Goal: Task Accomplishment & Management: Use online tool/utility

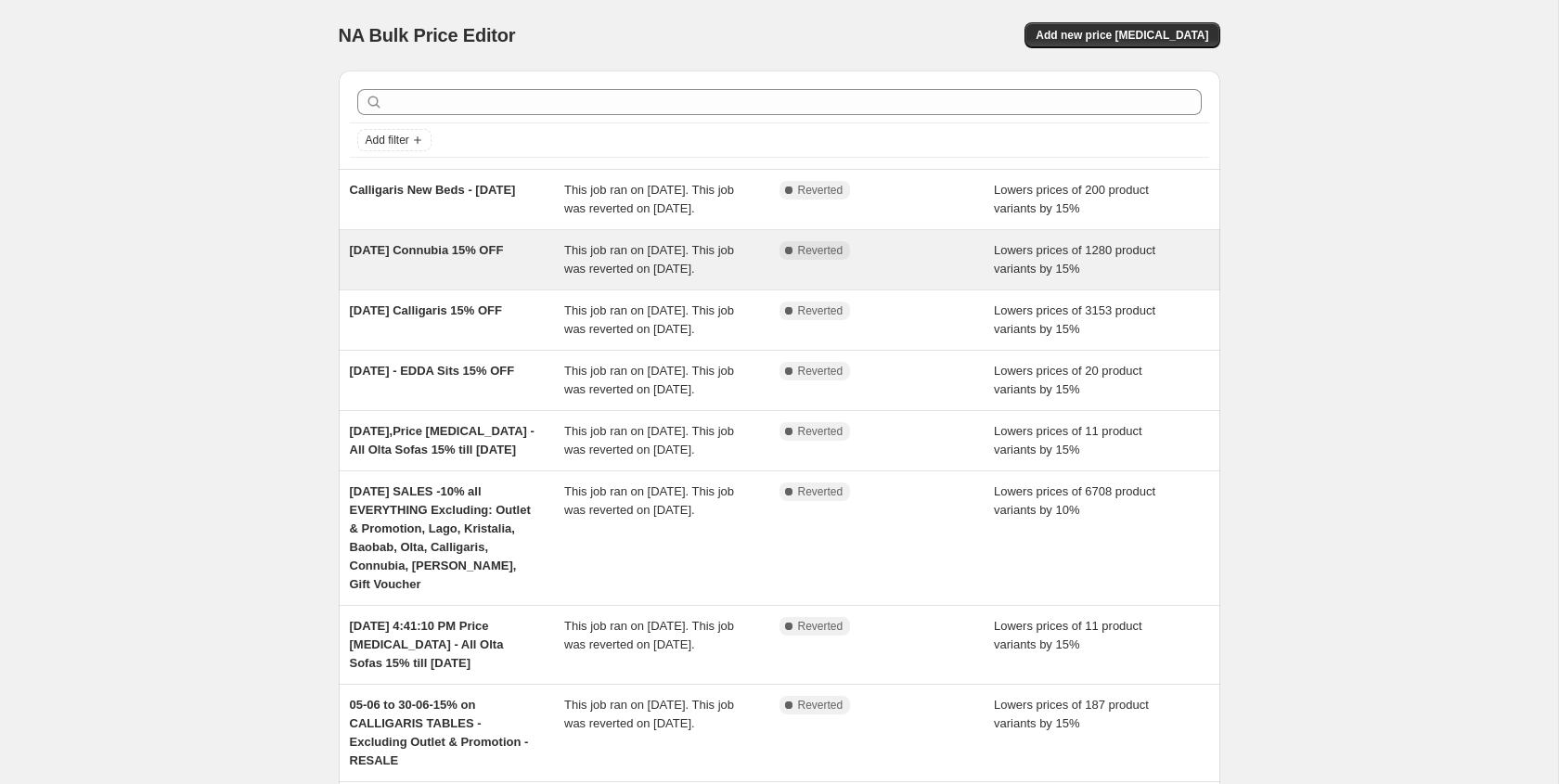
click at [512, 278] on div "[DATE] Connubia 15% OFF" at bounding box center [457, 260] width 216 height 37
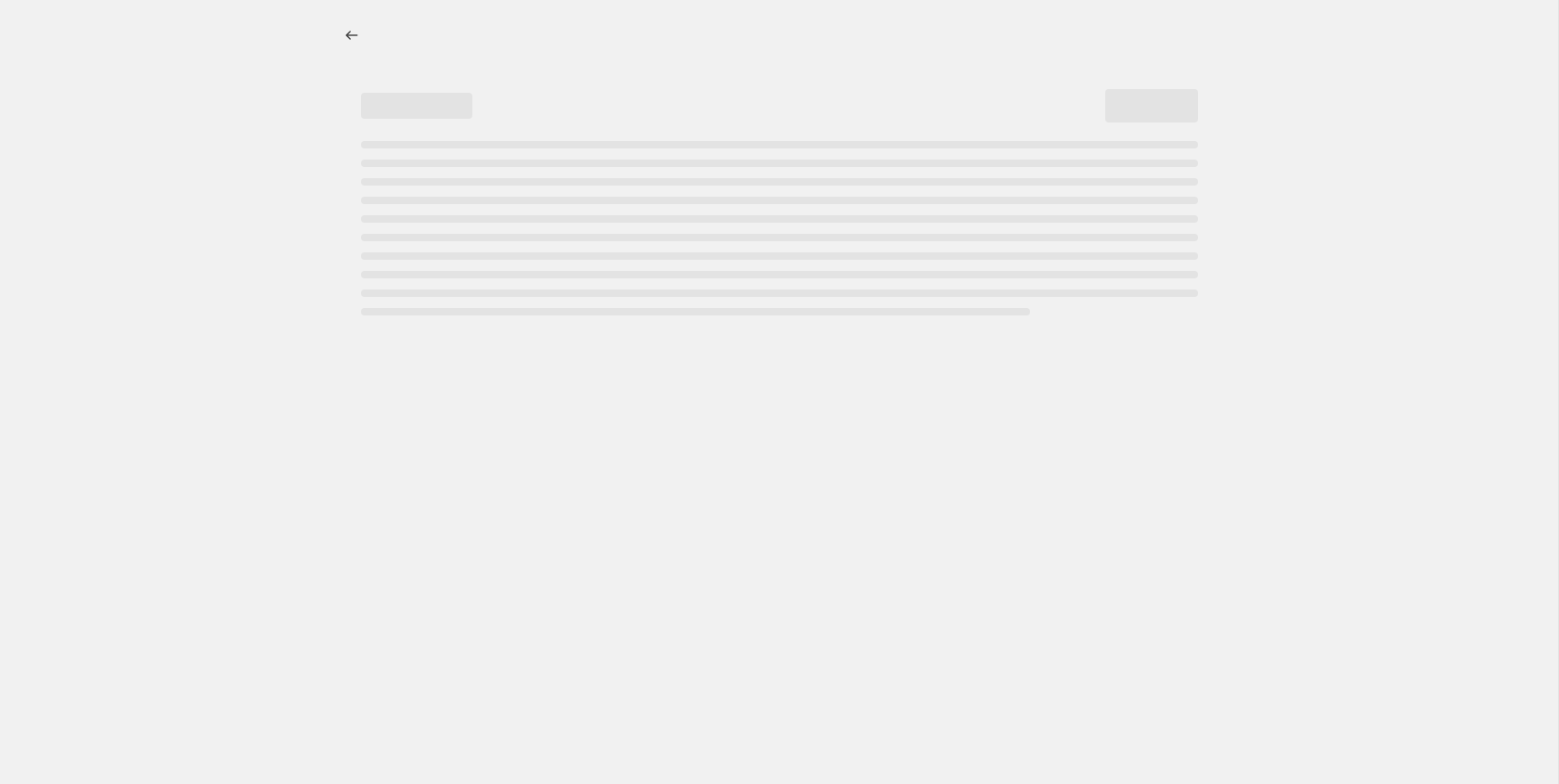
select select "percentage"
select select "vendor"
select select "tag"
select select "not_equal"
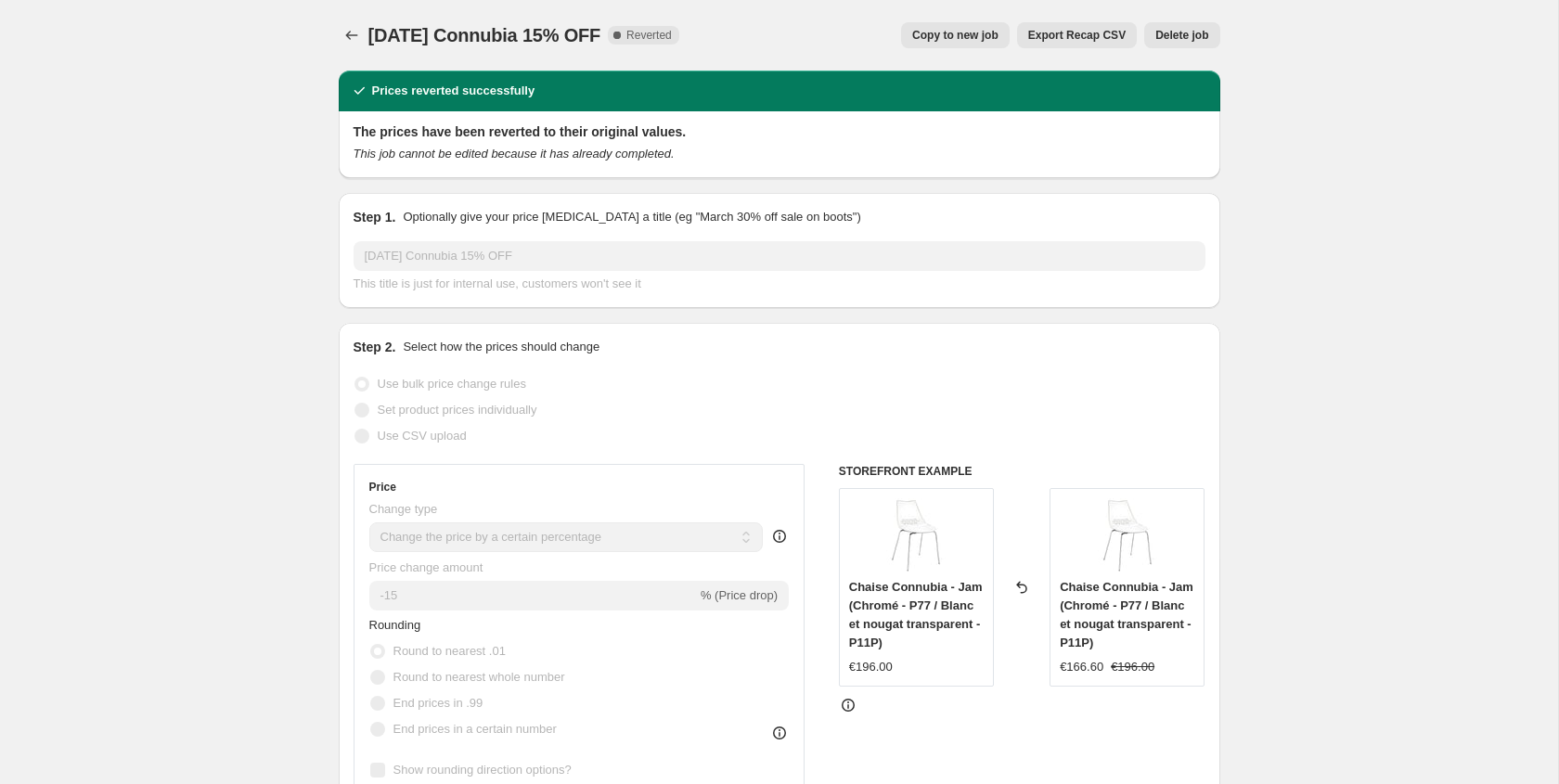
click at [981, 42] on span "Copy to new job" at bounding box center [955, 35] width 86 height 15
select select "percentage"
select select "vendor"
select select "tag"
select select "not_equal"
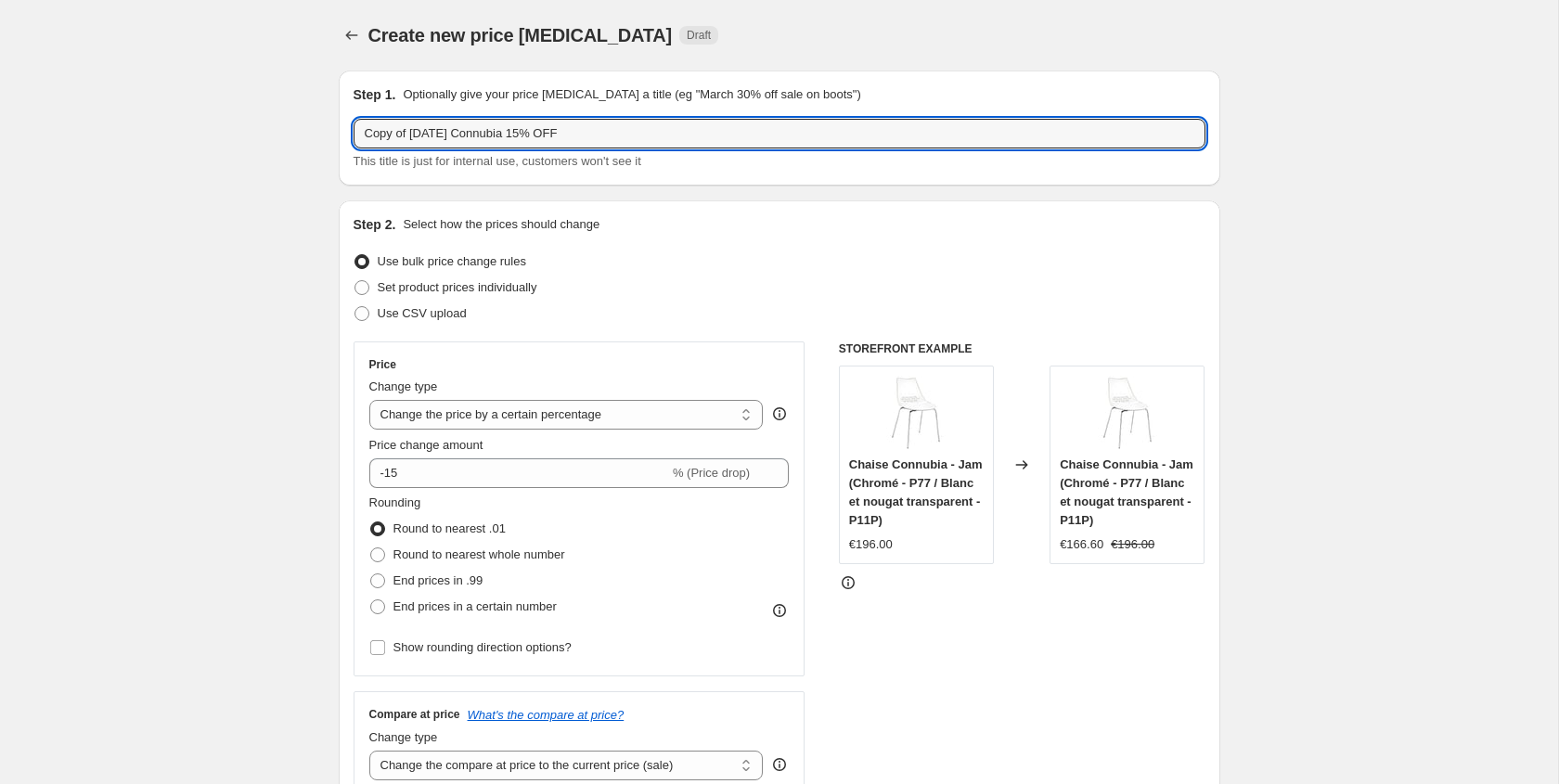
drag, startPoint x: 409, startPoint y: 136, endPoint x: 302, endPoint y: 145, distance: 107.4
click at [542, 145] on input "[DATE] Temahome 15% OFF" at bounding box center [780, 133] width 852 height 30
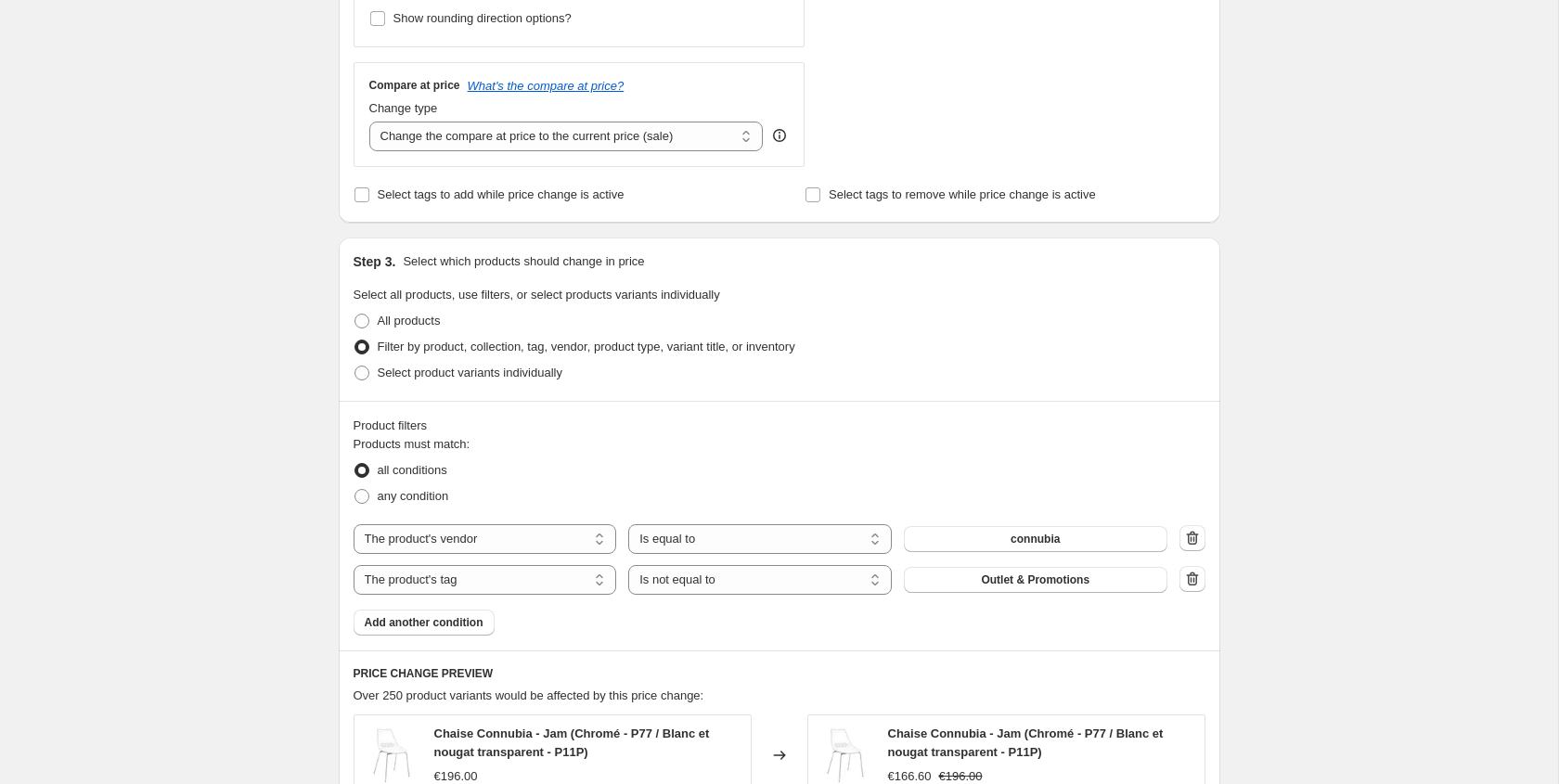
scroll to position [642, 0]
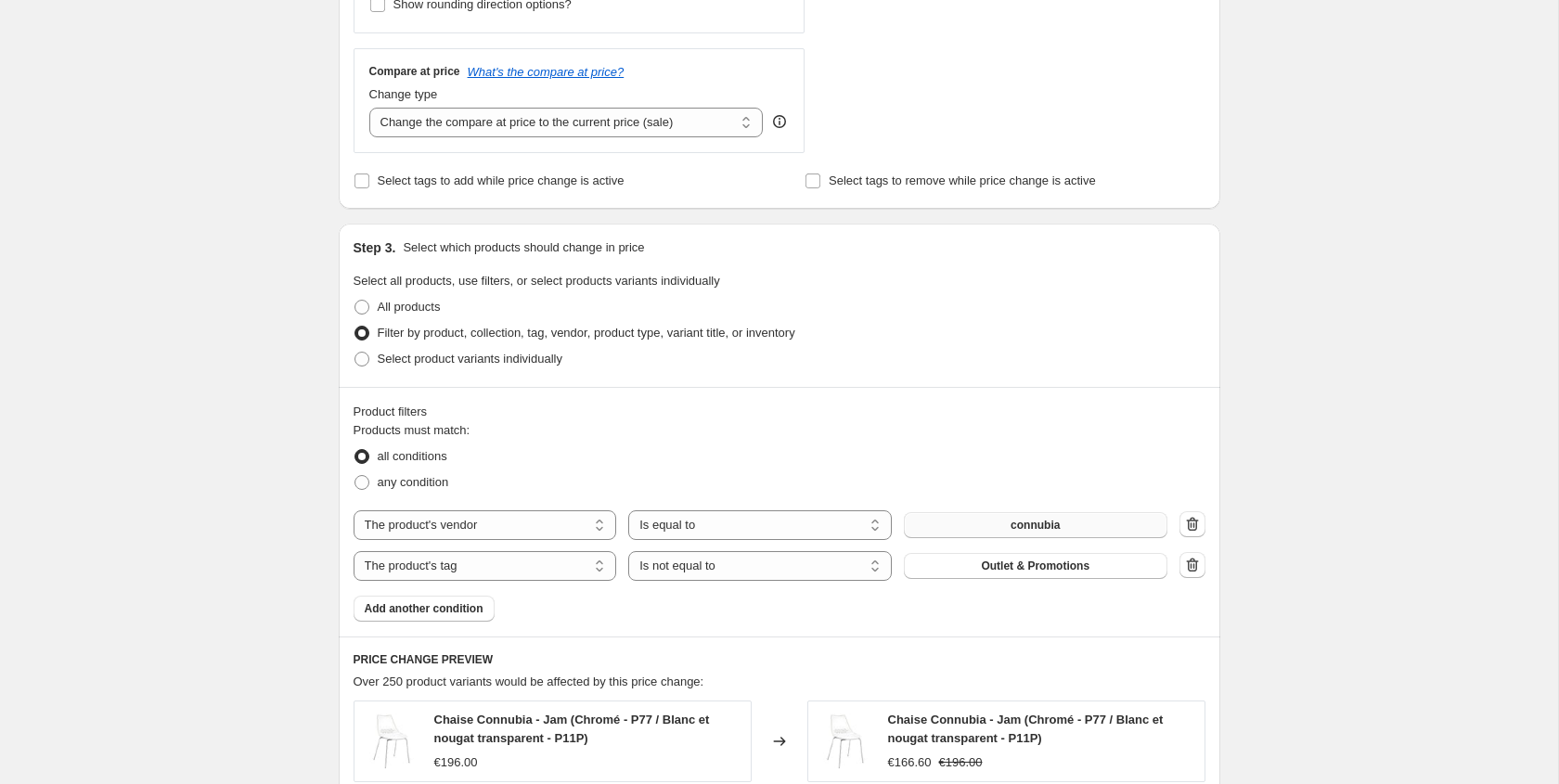
type input "[DATE] Temahome 15% OFF - [DATE]"
click at [1054, 532] on span "connubia" at bounding box center [1035, 524] width 50 height 15
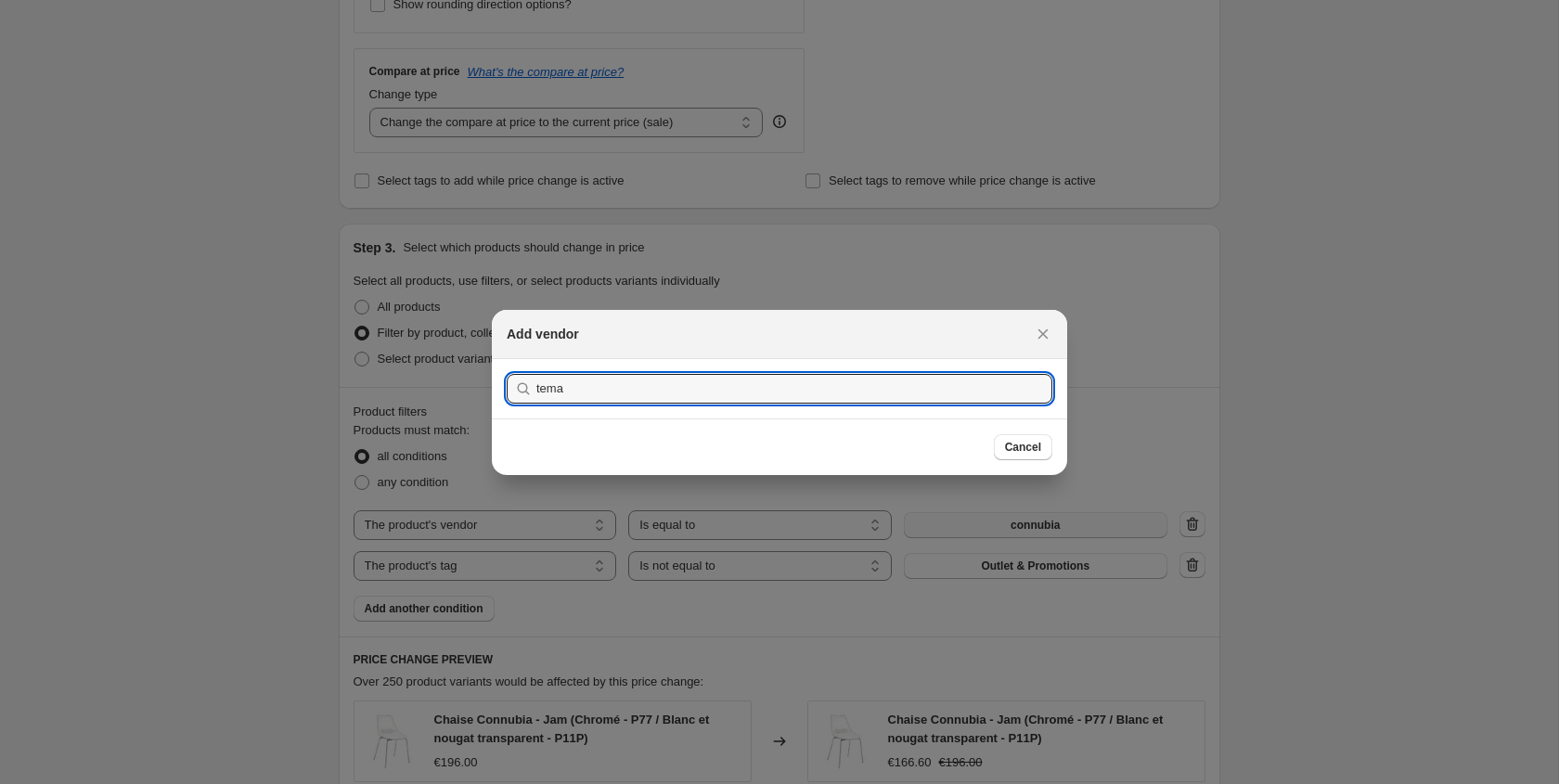
type input "tema"
click at [507, 359] on button "Submit" at bounding box center [533, 369] width 52 height 19
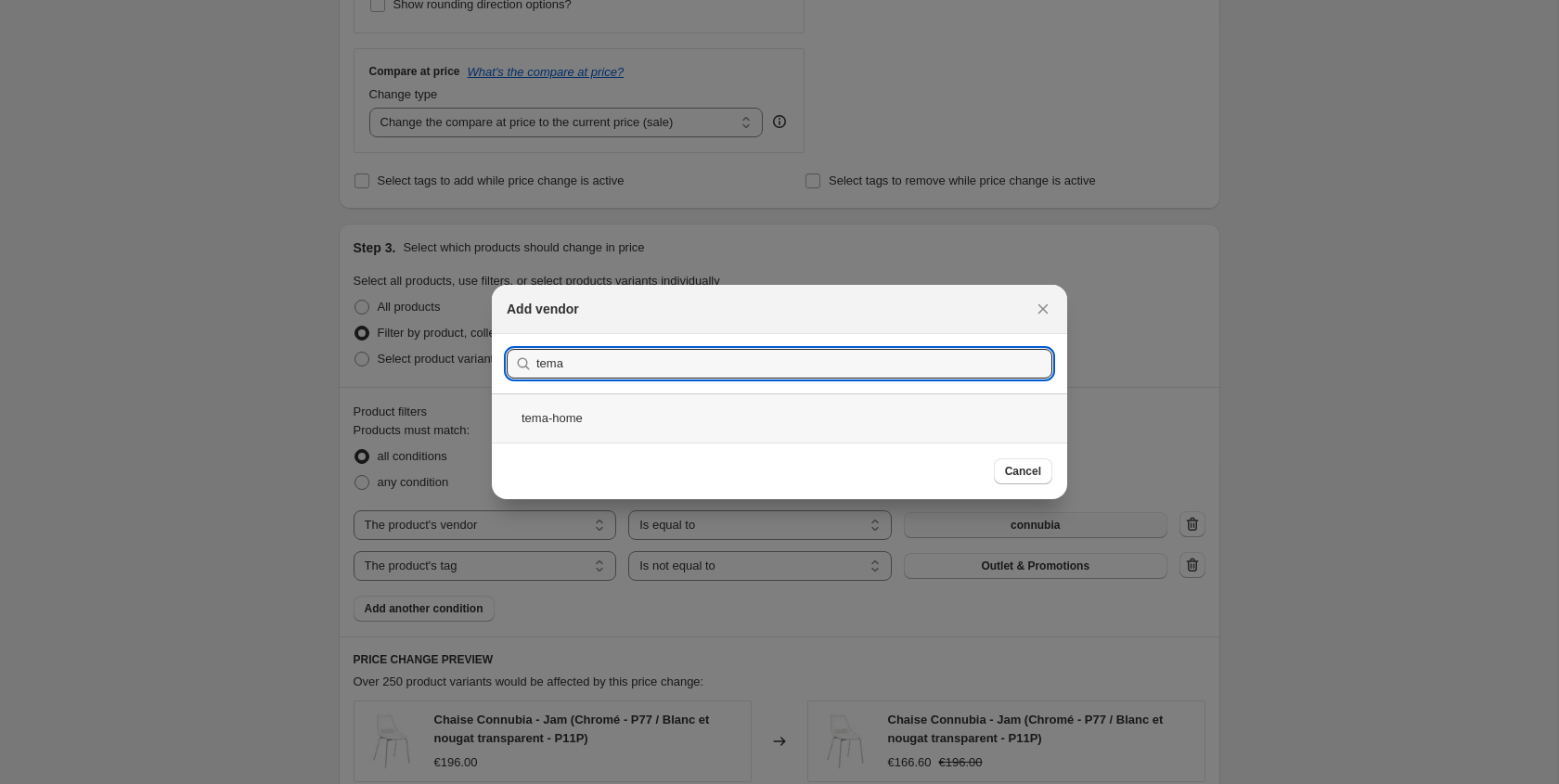
click at [756, 431] on div "tema-home" at bounding box center [780, 417] width 576 height 49
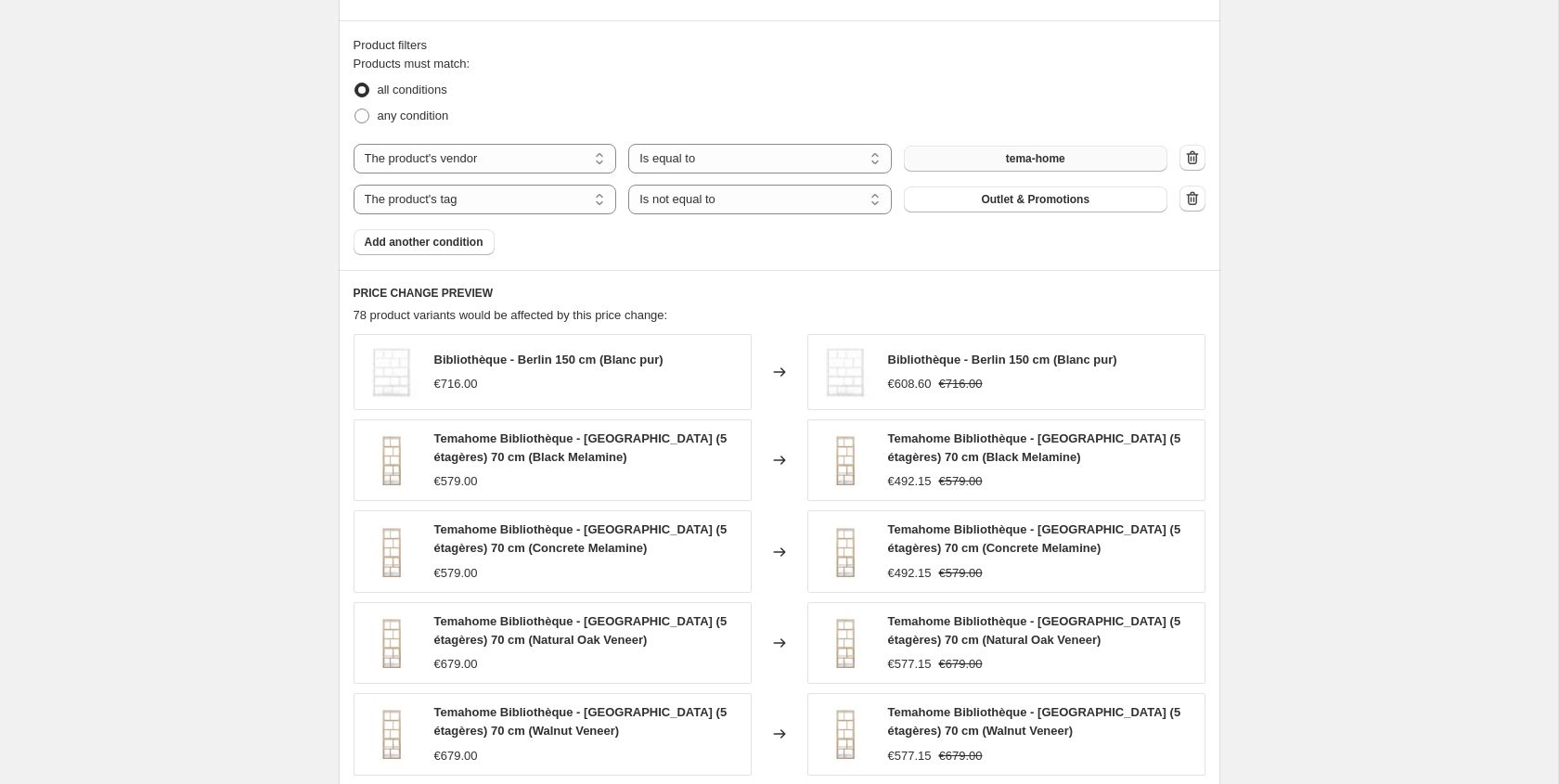
scroll to position [966, 0]
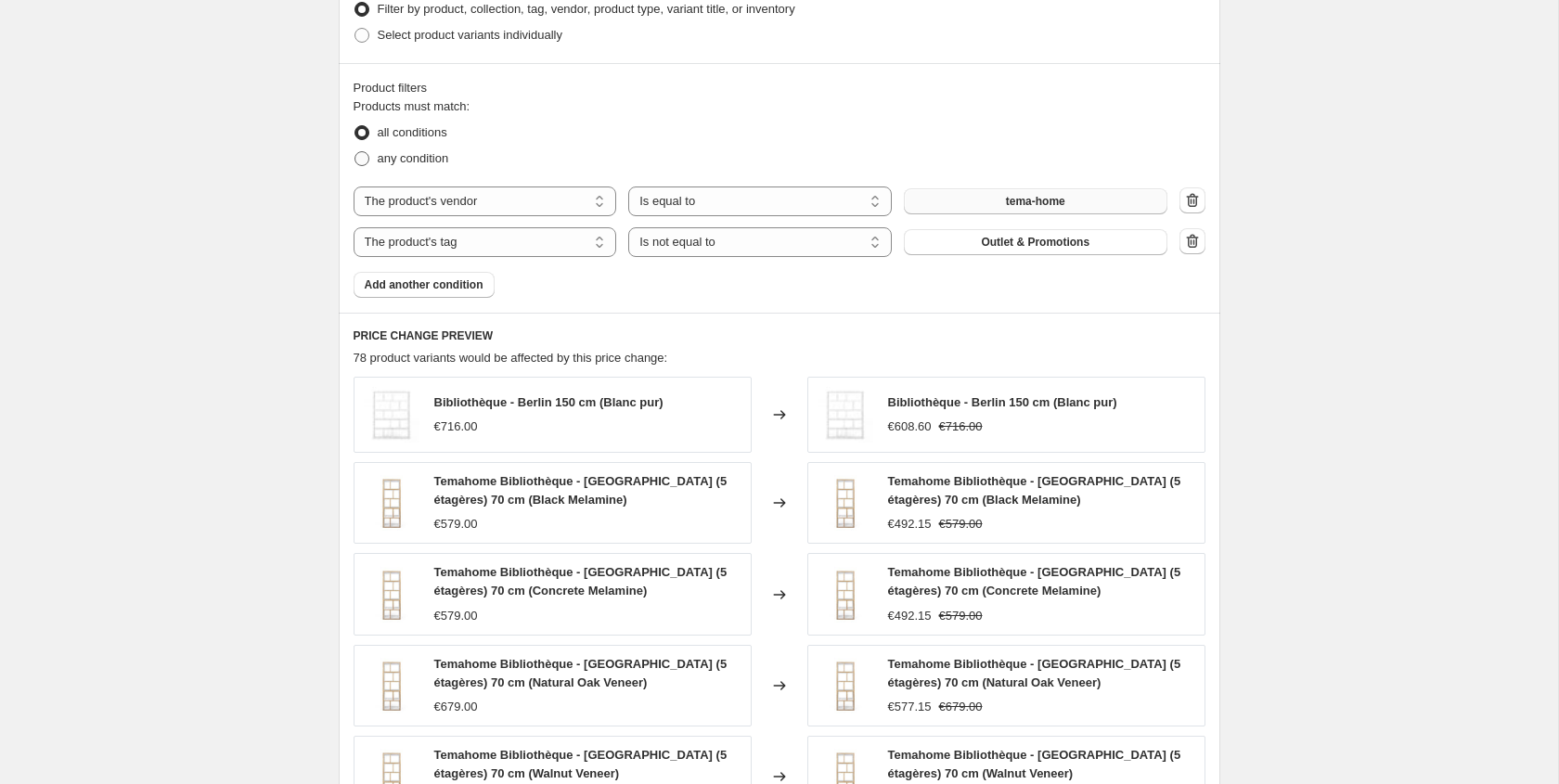
click at [410, 151] on span "any condition" at bounding box center [414, 158] width 72 height 14
click at [355, 151] on input "any condition" at bounding box center [354, 151] width 1 height 1
radio input "true"
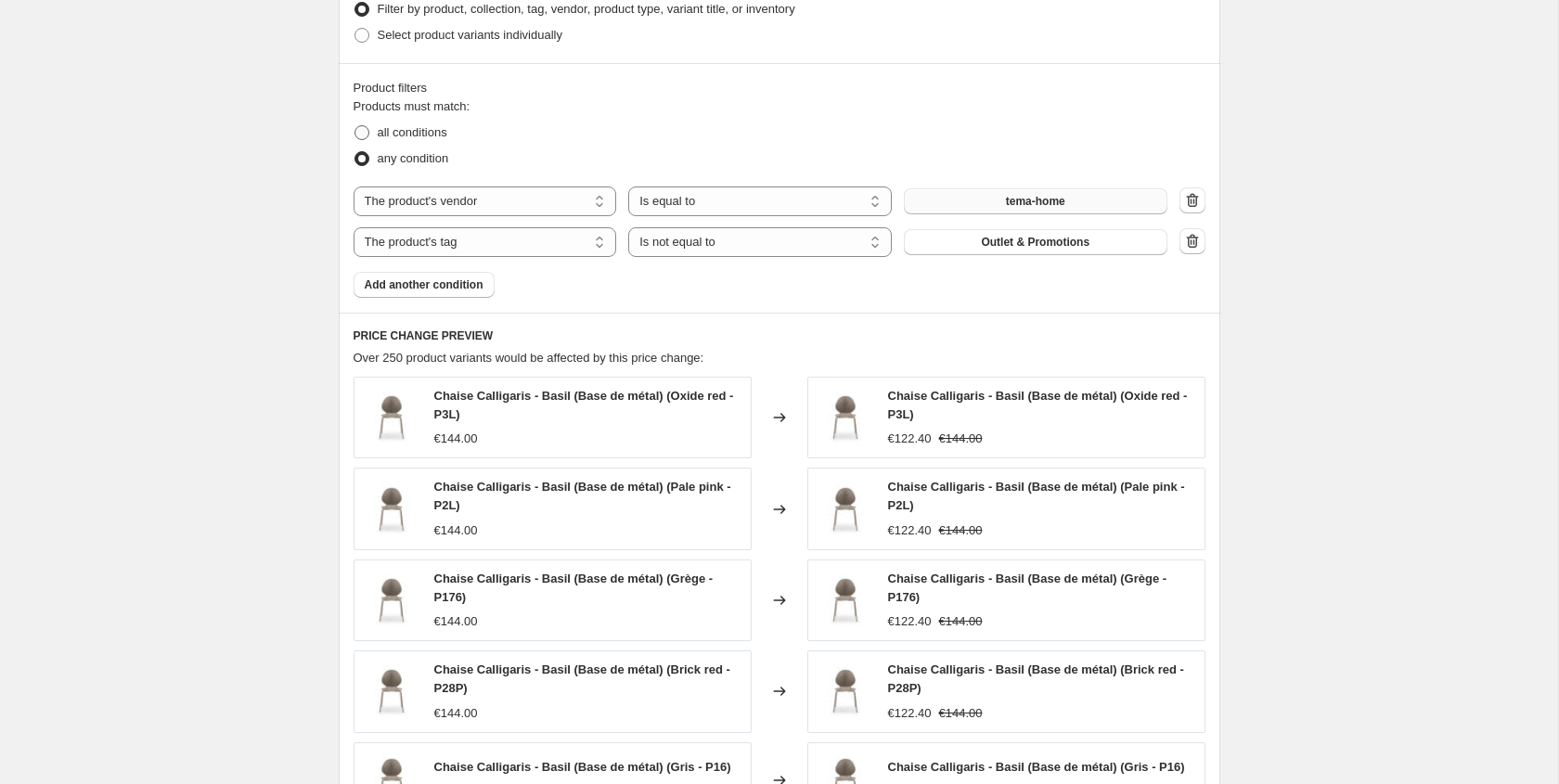
click at [396, 137] on span "all conditions" at bounding box center [413, 132] width 70 height 14
click at [355, 126] on input "all conditions" at bounding box center [354, 125] width 1 height 1
radio input "true"
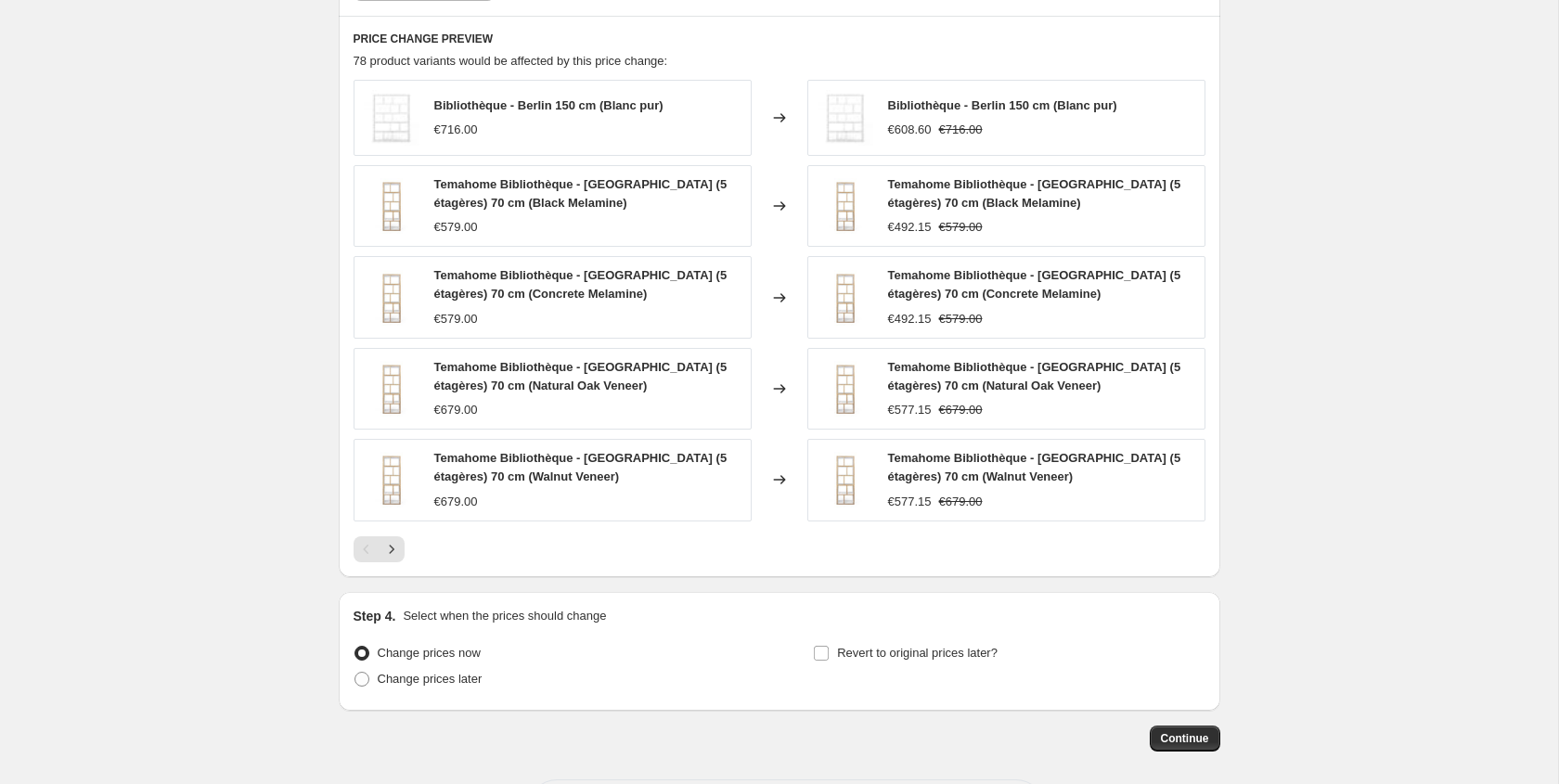
scroll to position [1344, 0]
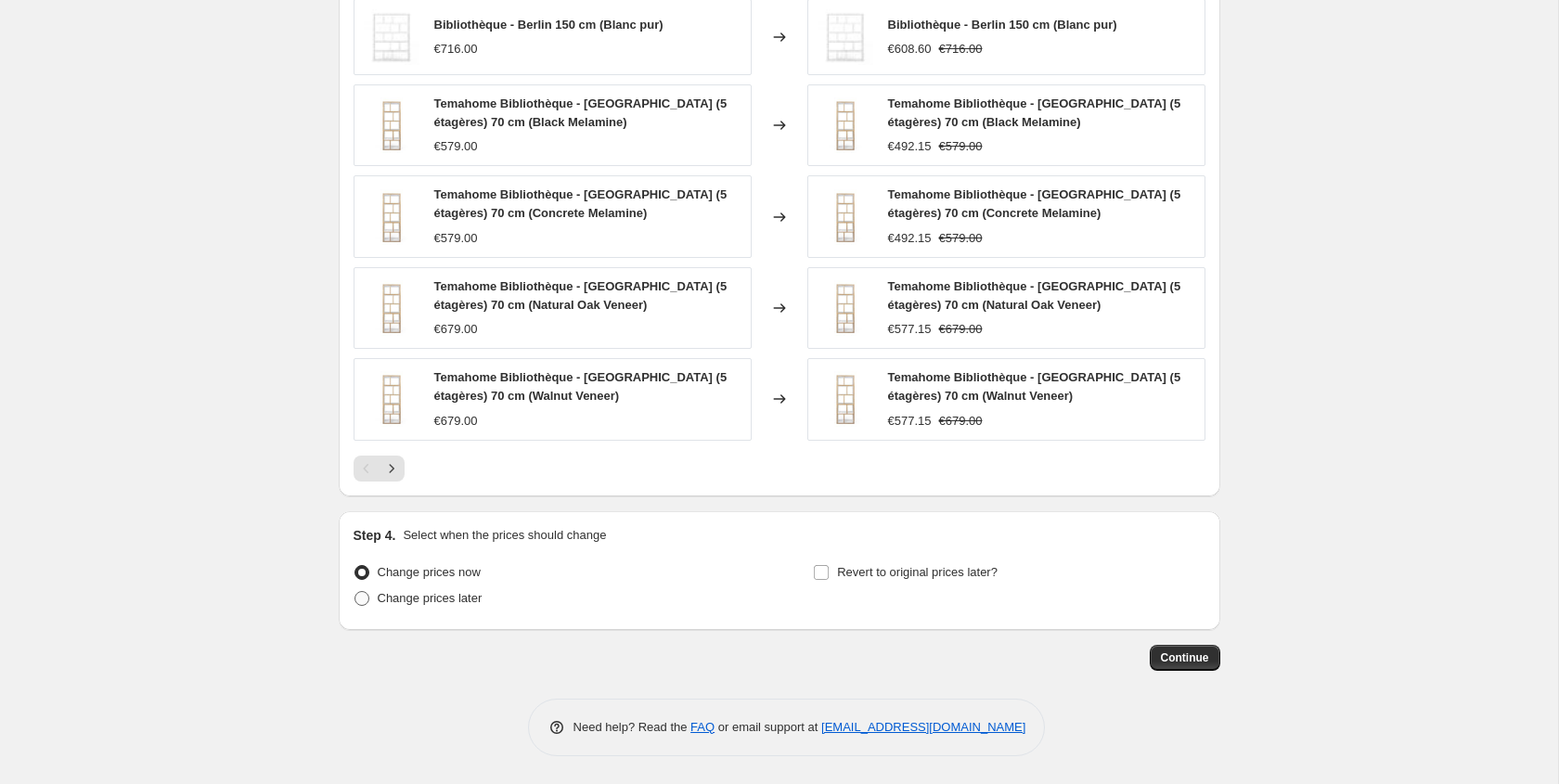
click at [469, 598] on span "Change prices later" at bounding box center [430, 598] width 105 height 14
click at [355, 592] on input "Change prices later" at bounding box center [354, 591] width 1 height 1
radio input "true"
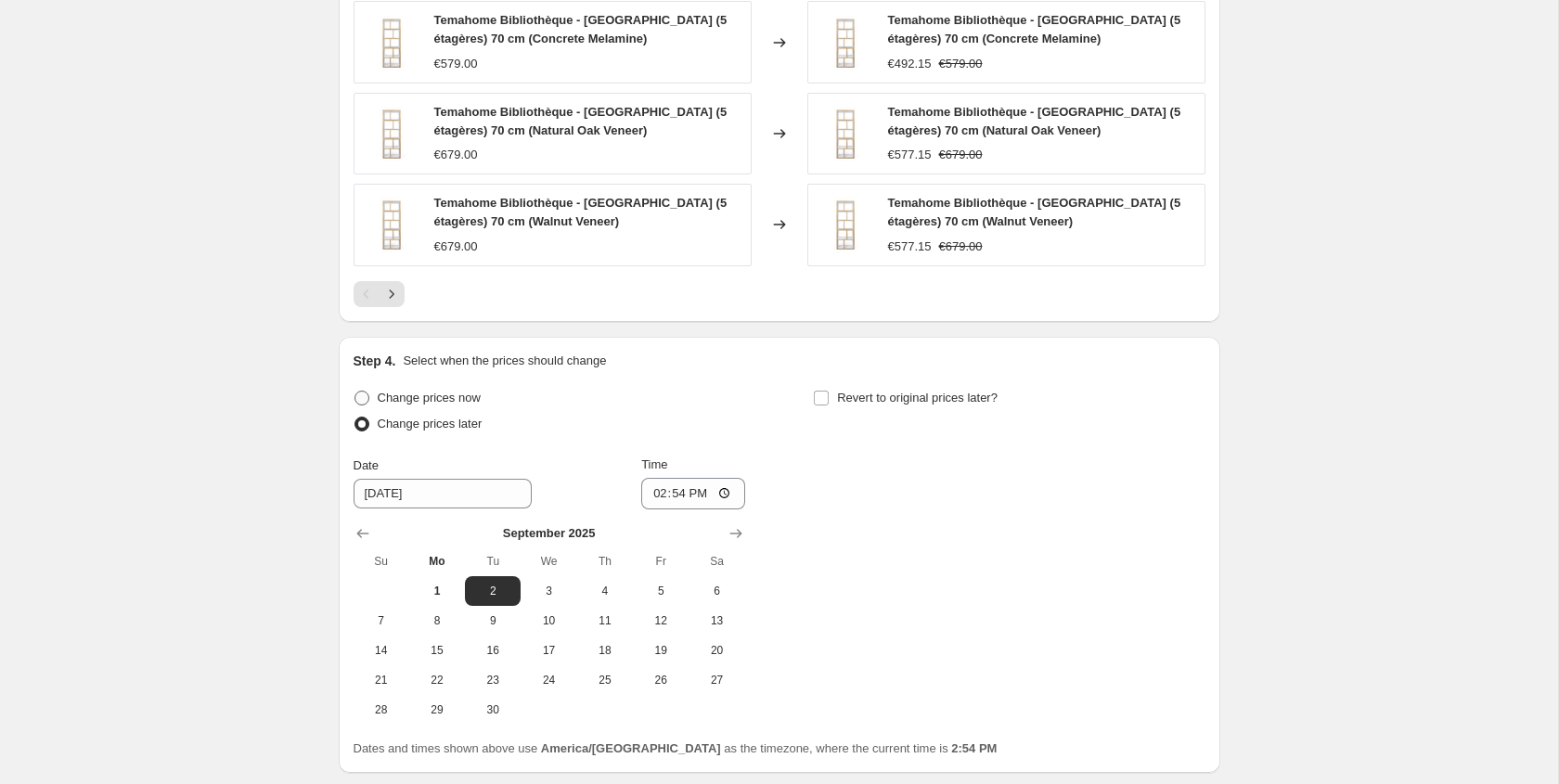
click at [407, 393] on span "Change prices now" at bounding box center [429, 397] width 103 height 14
click at [355, 391] on input "Change prices now" at bounding box center [354, 390] width 1 height 1
radio input "true"
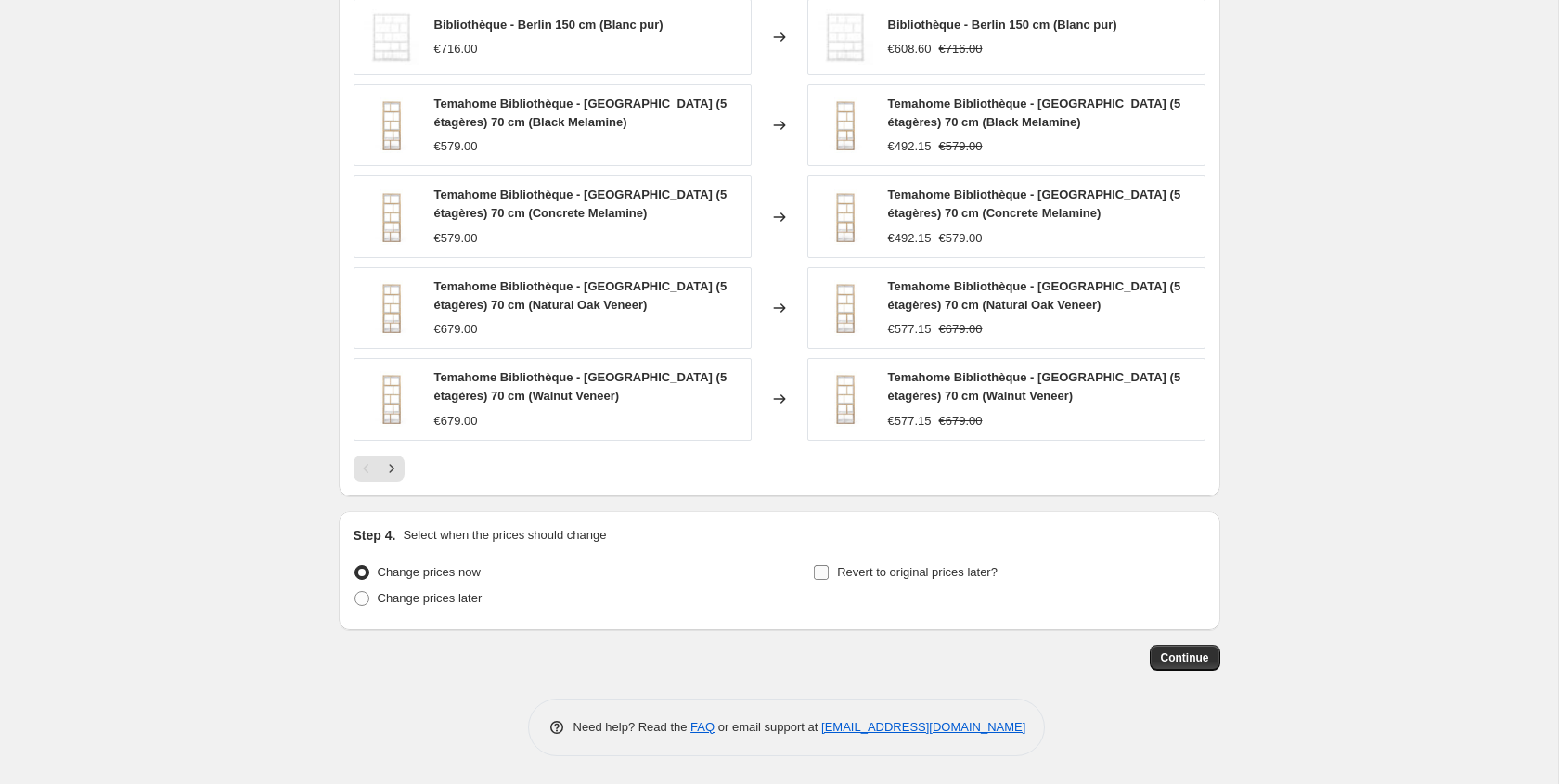
click at [848, 581] on label "Revert to original prices later?" at bounding box center [905, 572] width 184 height 26
click at [829, 579] on input "Revert to original prices later?" at bounding box center [820, 572] width 15 height 15
checkbox input "true"
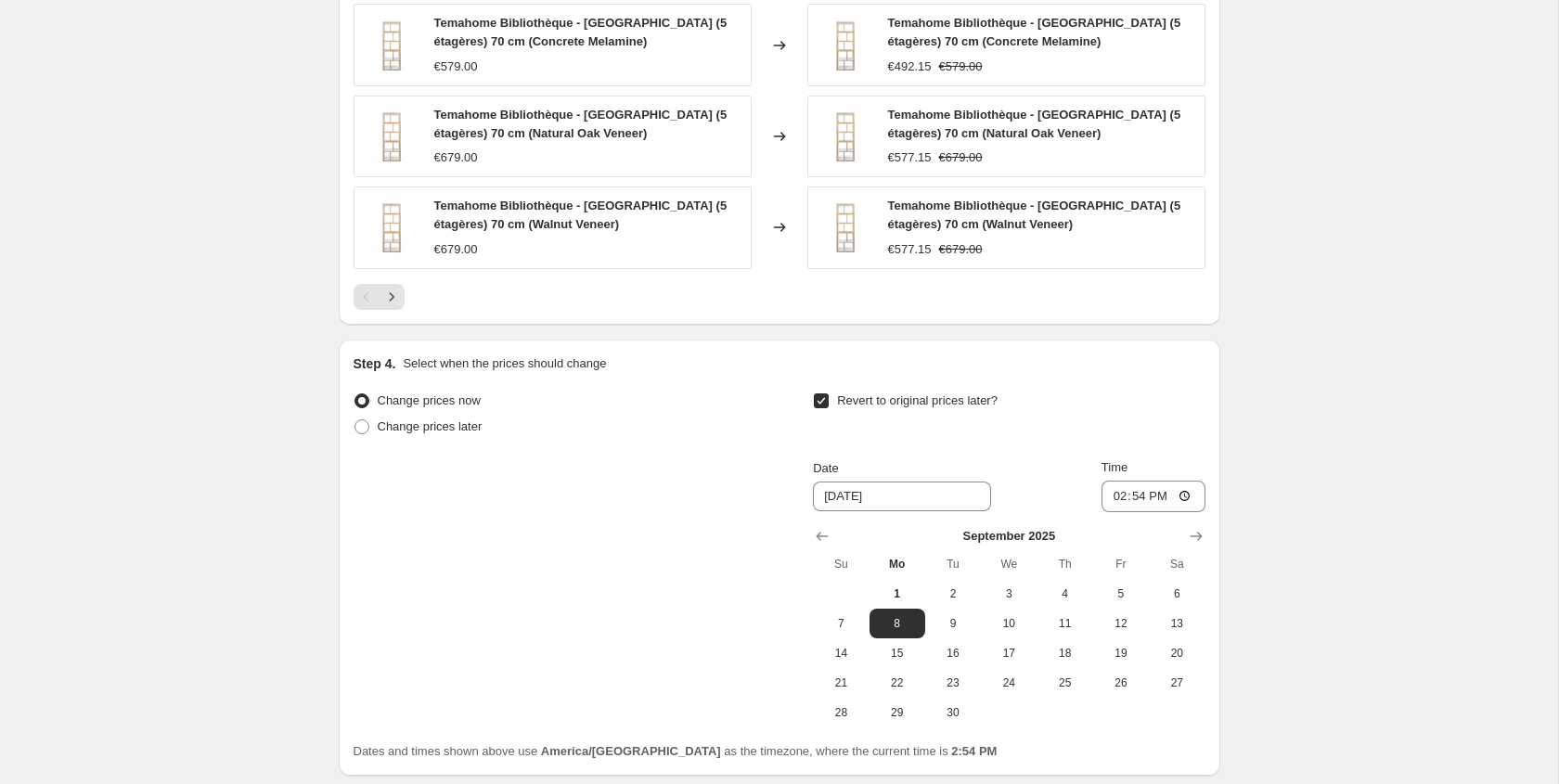
scroll to position [1632, 0]
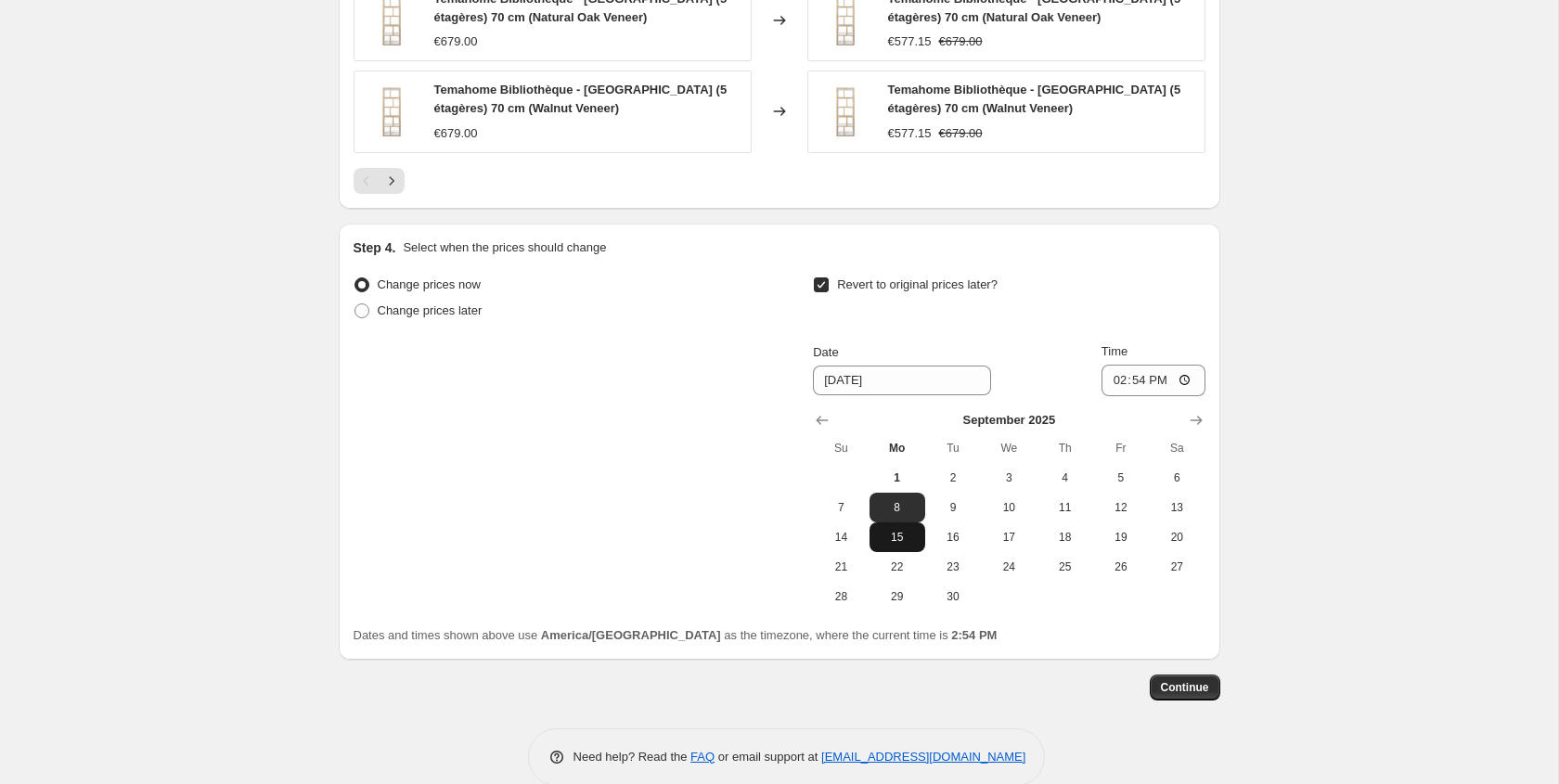
click at [913, 539] on span "15" at bounding box center [897, 537] width 41 height 15
type input "[DATE]"
click at [1128, 384] on input "14:54" at bounding box center [1153, 380] width 104 height 32
click at [1118, 385] on input "14:54" at bounding box center [1153, 380] width 104 height 32
type input "18:00"
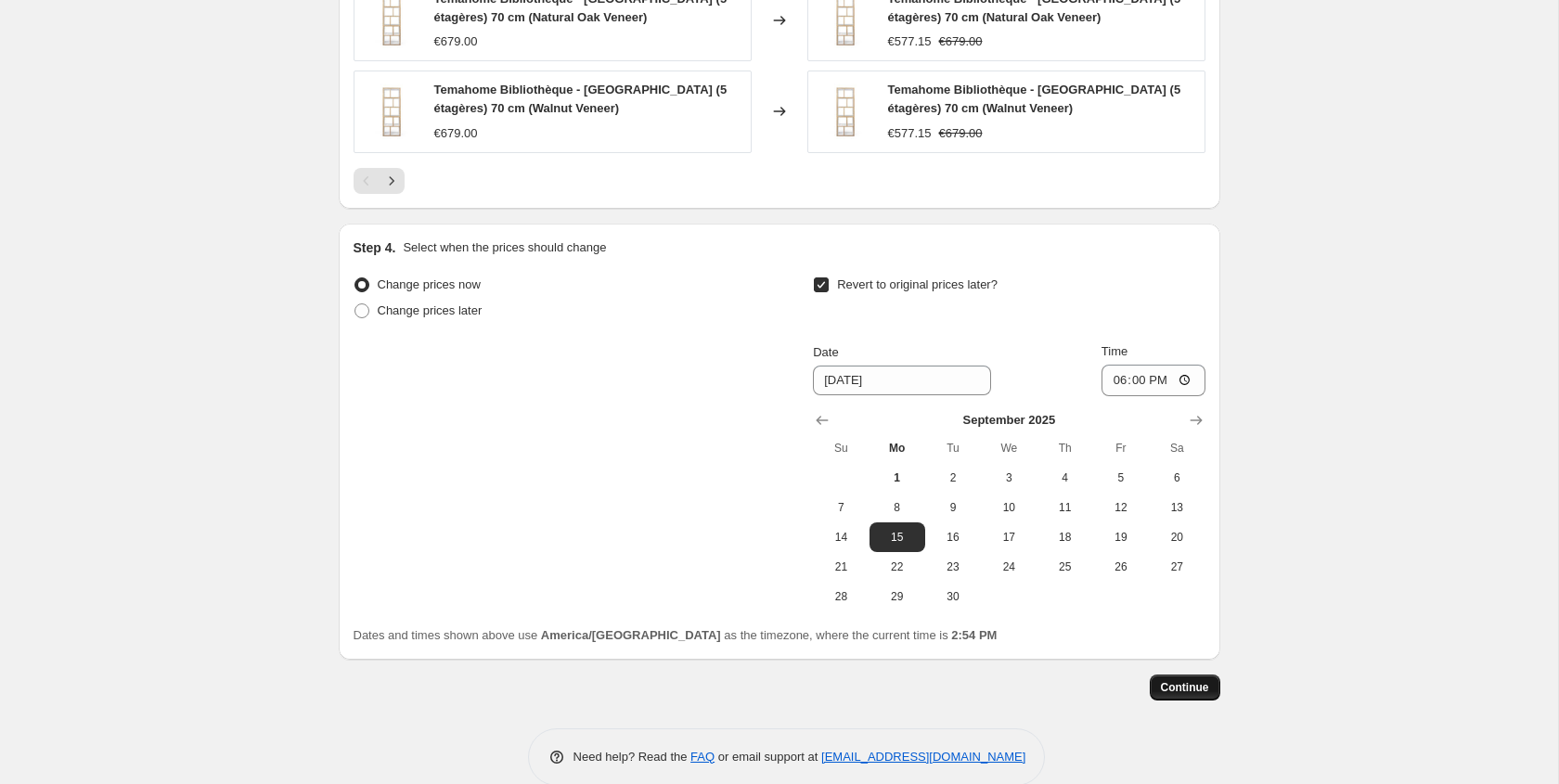
click at [1211, 687] on button "Continue" at bounding box center [1184, 687] width 71 height 26
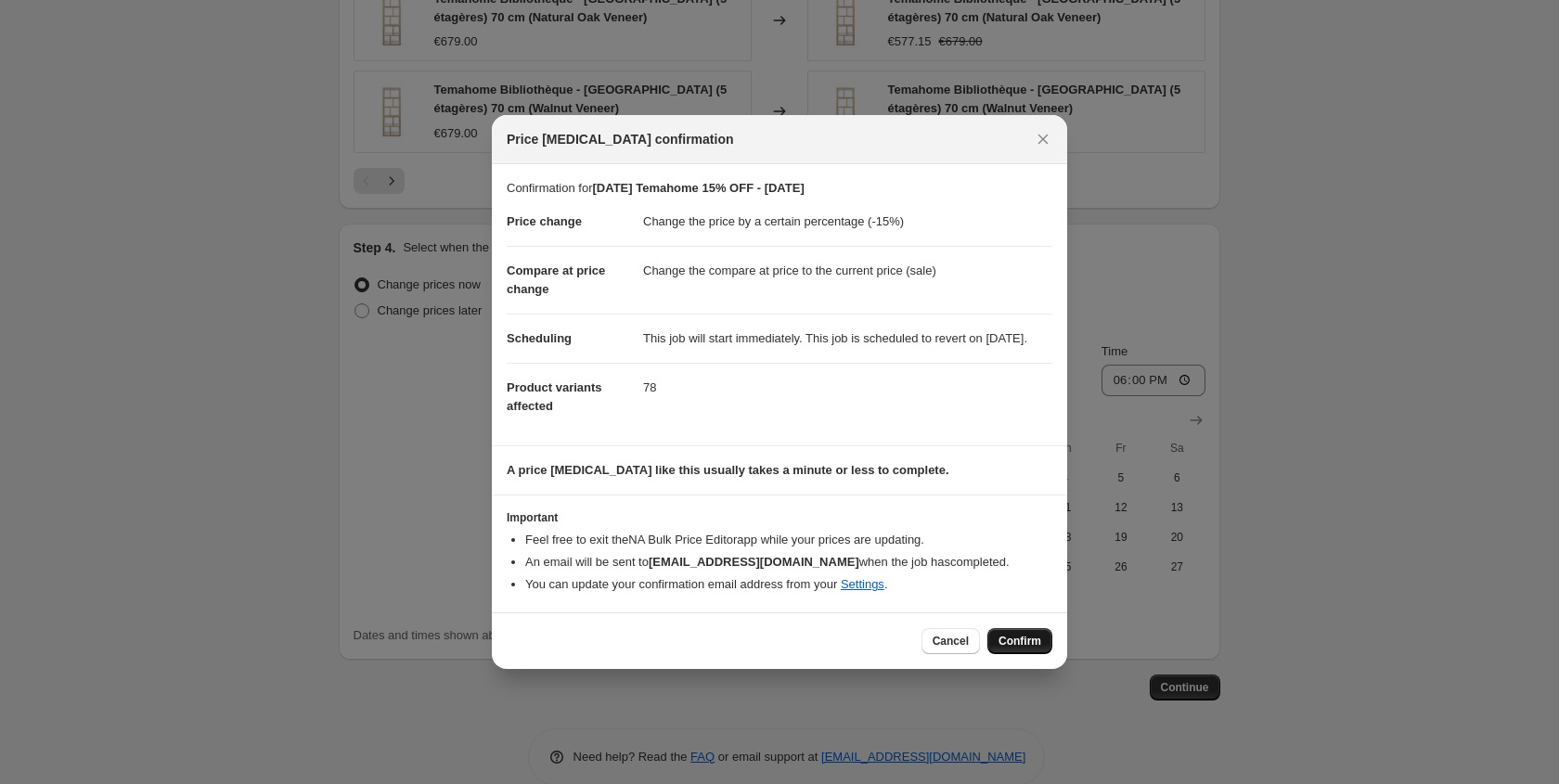
click at [1015, 648] on span "Confirm" at bounding box center [1020, 640] width 43 height 15
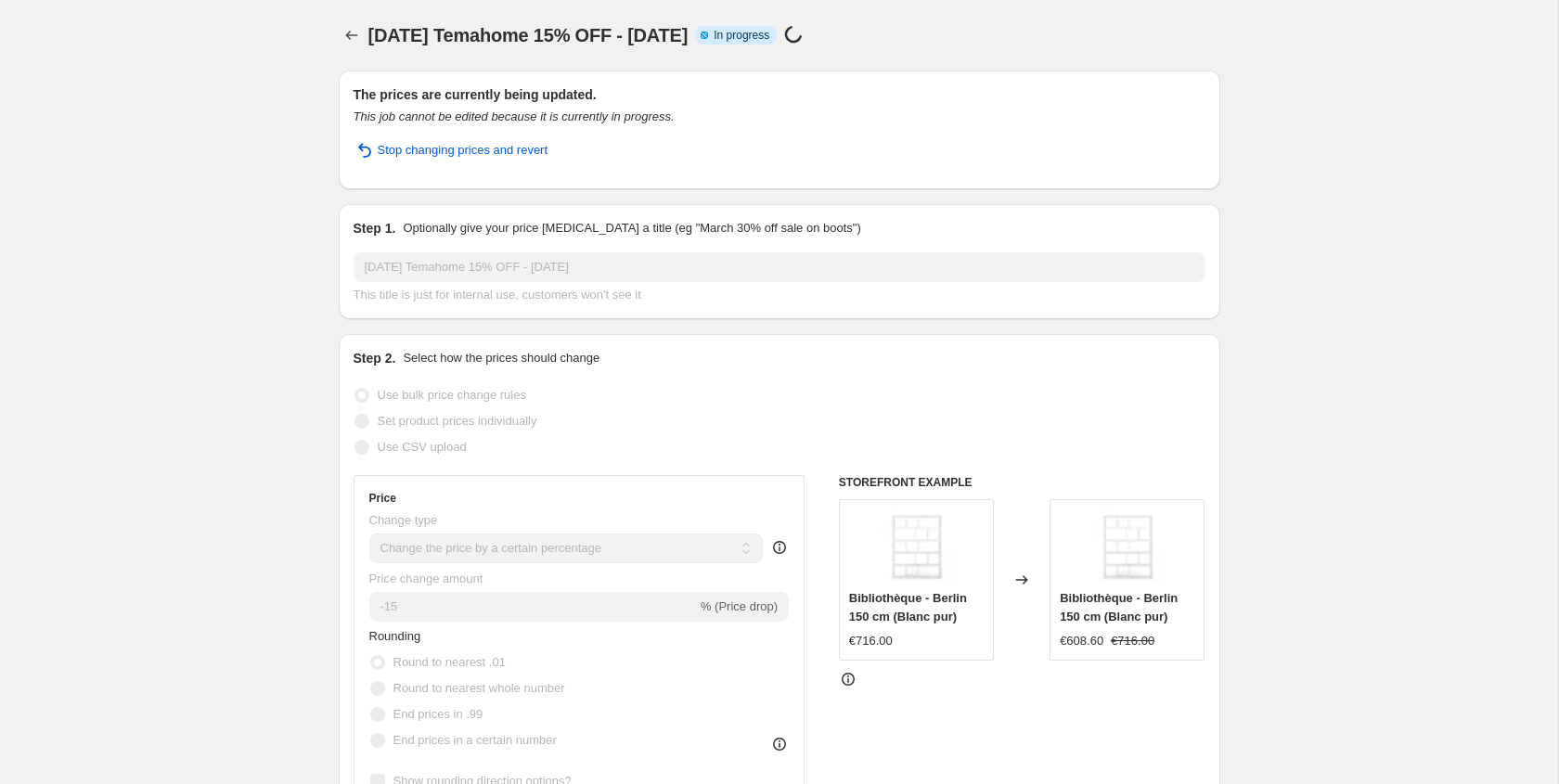
select select "percentage"
select select "vendor"
select select "tag"
select select "not_equal"
